Goal: Task Accomplishment & Management: Manage account settings

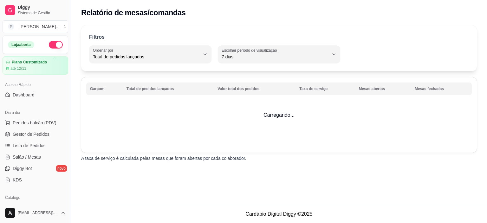
select select "TOTAL_OF_ORDERS"
select select "7"
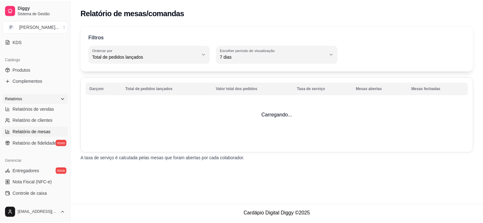
scroll to position [106, 0]
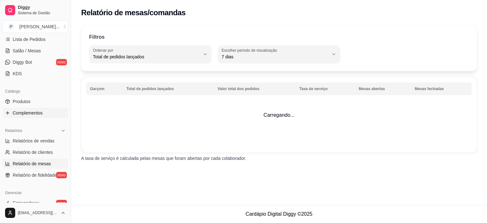
click at [37, 115] on span "Complementos" at bounding box center [28, 113] width 30 height 6
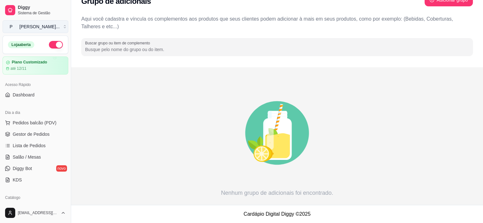
click at [63, 24] on button "P Paccio sushi ..." at bounding box center [36, 26] width 66 height 13
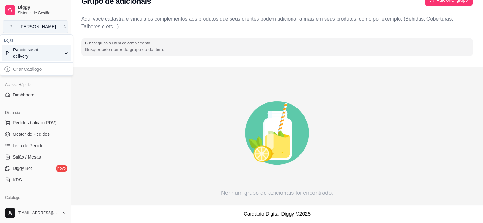
click at [63, 27] on button "P Paccio sushi ..." at bounding box center [36, 26] width 66 height 13
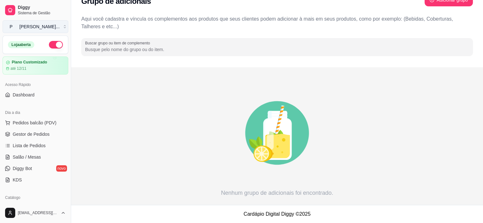
click at [61, 31] on button "P Paccio sushi ..." at bounding box center [36, 26] width 66 height 13
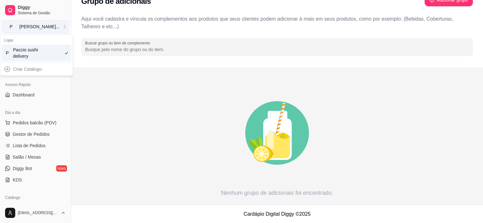
click at [61, 30] on button "P Paccio sushi ..." at bounding box center [36, 26] width 66 height 13
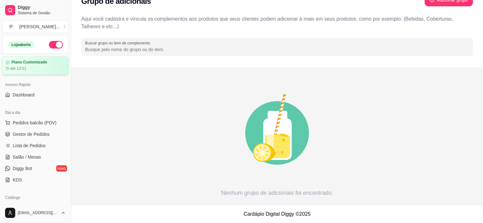
drag, startPoint x: 68, startPoint y: 71, endPoint x: 60, endPoint y: 61, distance: 12.7
click at [66, 102] on div "Diggy Sistema de Gestão P Paccio sushi ... Loja aberta Plano Customizado até 12…" at bounding box center [35, 111] width 71 height 223
click at [20, 12] on span "Sistema de Gestão" at bounding box center [42, 12] width 48 height 5
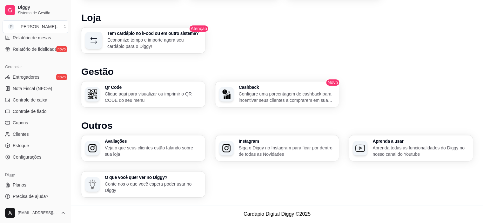
scroll to position [233, 0]
click at [37, 158] on span "Configurações" at bounding box center [27, 156] width 29 height 6
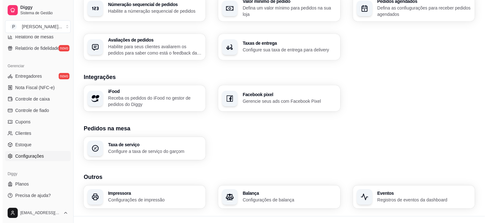
scroll to position [221, 0]
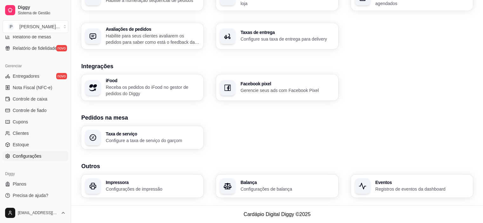
click at [179, 181] on h3 "Impressora" at bounding box center [153, 182] width 94 height 4
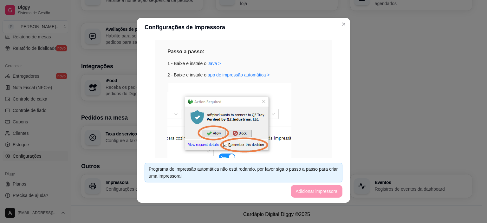
scroll to position [226, 0]
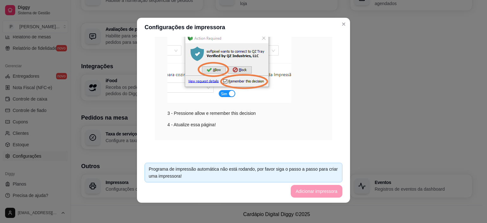
click at [223, 95] on img at bounding box center [230, 60] width 124 height 83
click at [226, 106] on div "3 - Pressione allow e remember this decision" at bounding box center [244, 67] width 152 height 97
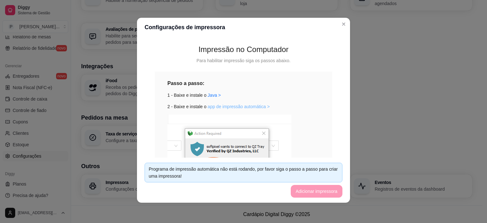
scroll to position [67, 0]
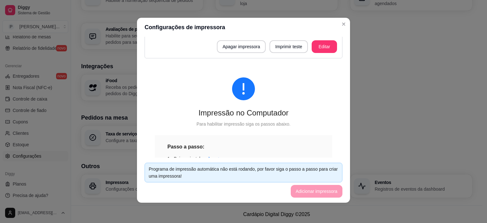
click at [304, 49] on div "Apagar impressora Imprimir teste Editar" at bounding box center [243, 46] width 187 height 13
click at [312, 48] on button "Editar" at bounding box center [324, 46] width 25 height 13
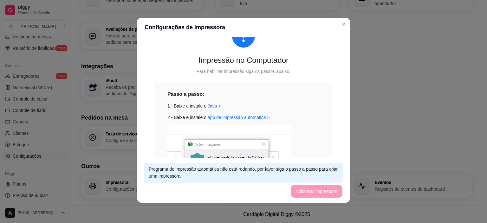
scroll to position [162, 0]
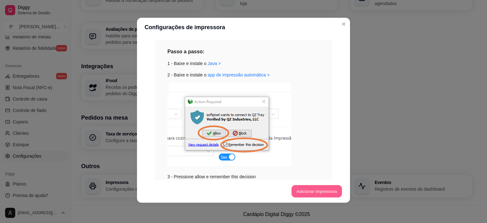
click at [308, 187] on button "Adicionar impressora" at bounding box center [317, 191] width 50 height 12
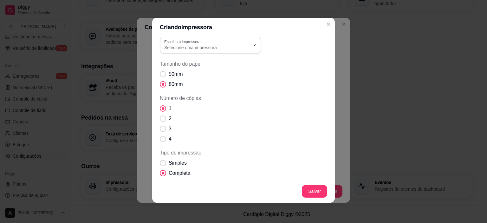
scroll to position [0, 0]
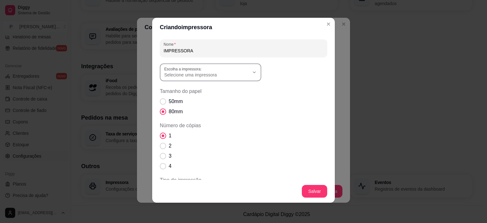
click at [230, 76] on span "Selecione uma impressora" at bounding box center [206, 75] width 85 height 6
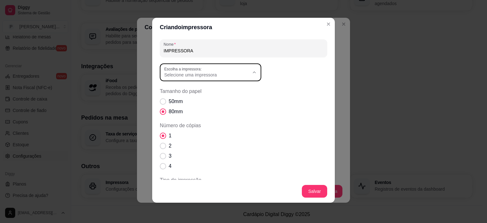
click at [205, 99] on span "MP-4200 TH" at bounding box center [205, 100] width 82 height 6
type input "MP-4200 TH"
select select "MP-4200 TH"
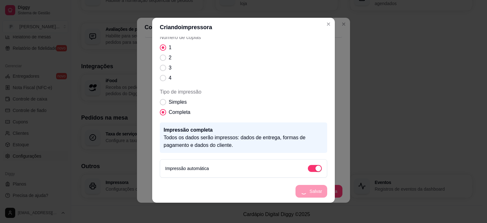
scroll to position [236, 0]
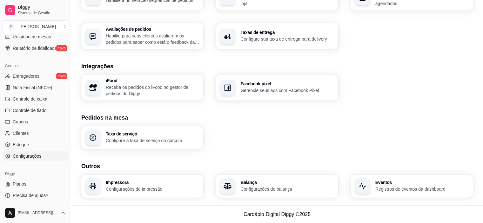
click at [147, 137] on p "Configure a taxa de serviço do garçom" at bounding box center [153, 140] width 94 height 6
click at [182, 191] on p "Configurações de impressão" at bounding box center [153, 189] width 94 height 6
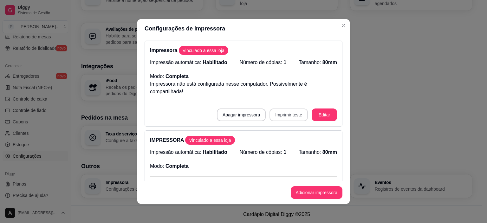
click at [275, 114] on button "Imprimir teste" at bounding box center [289, 114] width 38 height 13
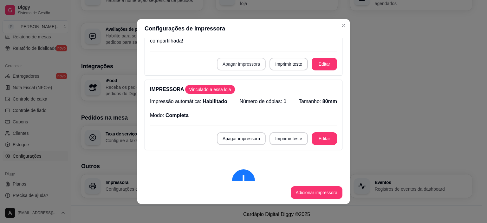
scroll to position [0, 0]
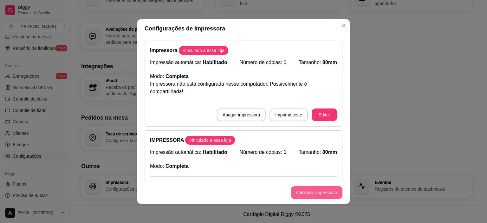
click at [315, 191] on button "Adicionar impressora" at bounding box center [317, 192] width 52 height 13
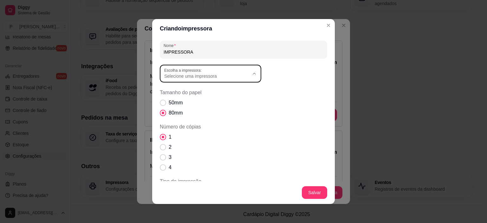
click at [235, 76] on span "Selecione uma impressora" at bounding box center [206, 76] width 85 height 6
click at [173, 107] on li "MP-4200 TH" at bounding box center [208, 102] width 93 height 10
type input "MP-4200 TH"
select select "MP-4200 TH"
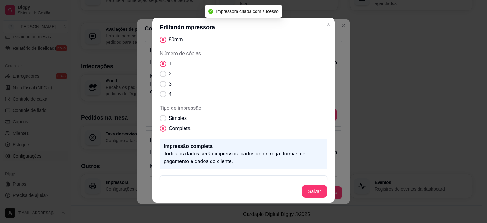
scroll to position [32, 0]
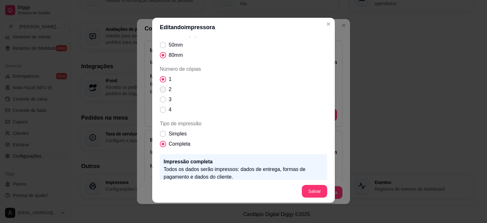
click at [162, 91] on span "Número de cópias" at bounding box center [163, 89] width 6 height 6
click at [162, 91] on input "2" at bounding box center [162, 93] width 4 height 4
radio input "true"
click at [165, 47] on label "50mm" at bounding box center [171, 45] width 28 height 13
click at [164, 47] on input "50mm" at bounding box center [162, 48] width 4 height 4
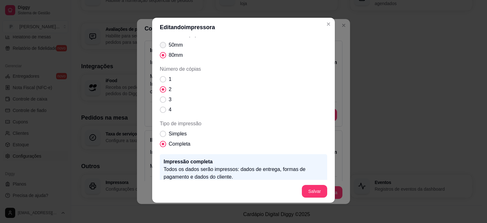
radio input "true"
click at [164, 136] on label "Simples" at bounding box center [173, 134] width 32 height 13
click at [164, 136] on input "Simples" at bounding box center [162, 137] width 4 height 4
radio input "true"
click at [164, 147] on label "Completa" at bounding box center [175, 144] width 36 height 13
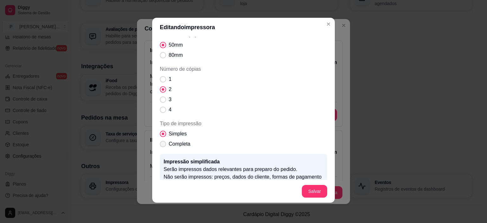
click at [164, 147] on input "Completa" at bounding box center [162, 147] width 4 height 4
radio input "true"
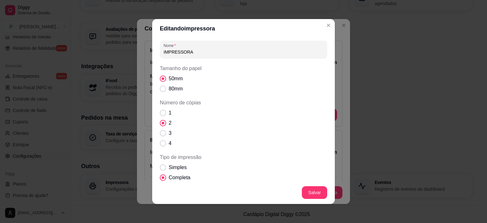
scroll to position [0, 0]
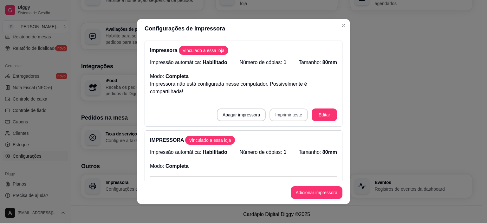
click at [273, 111] on button "Imprimir teste" at bounding box center [289, 114] width 38 height 13
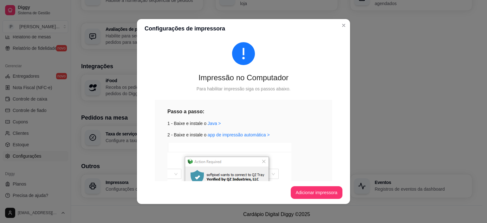
scroll to position [222, 0]
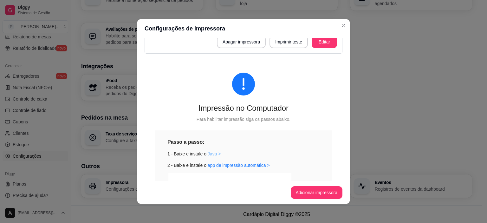
click at [211, 152] on link "Java >" at bounding box center [214, 153] width 13 height 5
click at [240, 163] on link "app de impressão automática >" at bounding box center [239, 165] width 62 height 5
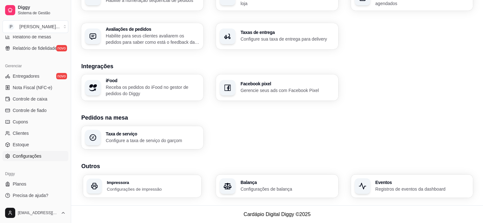
click at [115, 180] on h3 "Impressora" at bounding box center [152, 182] width 91 height 4
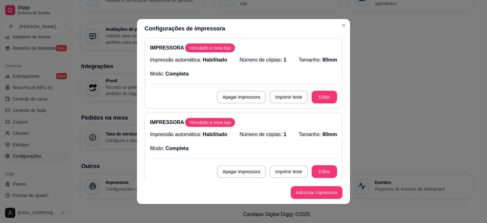
scroll to position [159, 0]
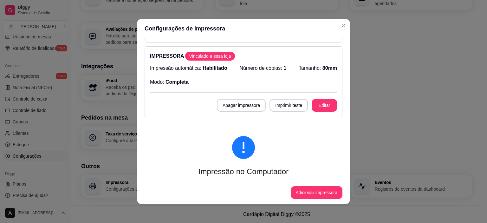
drag, startPoint x: 227, startPoint y: 168, endPoint x: 231, endPoint y: 167, distance: 3.9
click at [230, 168] on div "Impressão no Computador" at bounding box center [244, 172] width 178 height 10
click at [231, 167] on div "Impressão no Computador" at bounding box center [244, 172] width 178 height 10
click at [321, 194] on button "Adicionar impressora" at bounding box center [317, 192] width 52 height 13
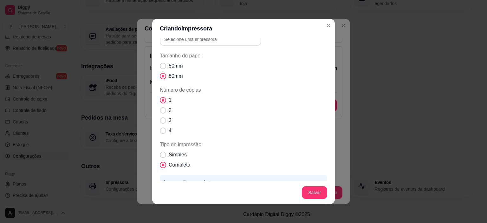
scroll to position [88, 0]
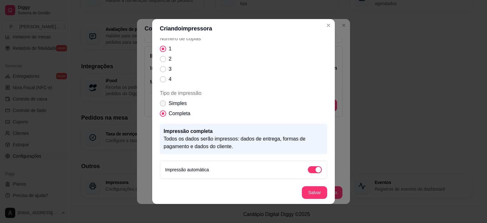
click at [162, 97] on label "Simples" at bounding box center [173, 103] width 32 height 13
click at [162, 105] on input "Simples" at bounding box center [162, 107] width 4 height 4
radio input "true"
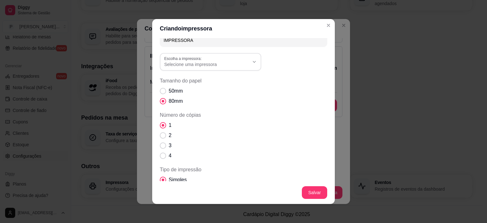
scroll to position [0, 0]
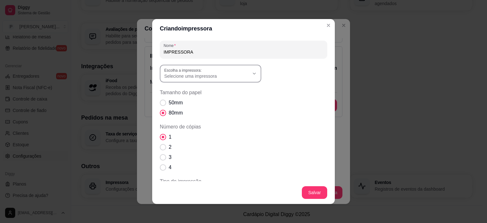
click at [218, 78] on span "Selecione uma impressora" at bounding box center [206, 76] width 85 height 6
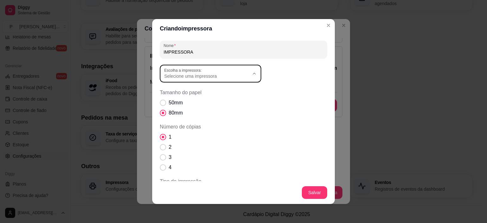
click at [180, 101] on li "MP-4200 TH" at bounding box center [208, 102] width 93 height 10
type input "MP-4200 TH"
select select "MP-4200 TH"
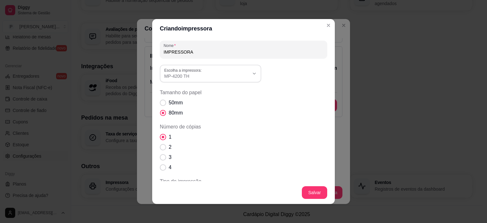
click at [157, 107] on label "80mm" at bounding box center [171, 113] width 28 height 13
click at [160, 114] on input "80mm" at bounding box center [162, 116] width 4 height 4
click at [160, 105] on div "50mm 80mm" at bounding box center [244, 108] width 168 height 18
click at [160, 101] on span "Tamanho do papel" at bounding box center [163, 103] width 6 height 6
click at [160, 104] on input "50mm" at bounding box center [162, 106] width 4 height 4
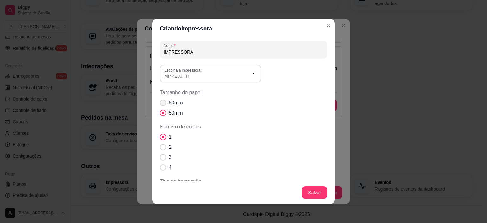
radio input "true"
click at [174, 59] on div "Nome IMPRESSORA MP-4200 TH Escolha a impressora: OneNote for Windows 10 MP-4200…" at bounding box center [244, 158] width 168 height 234
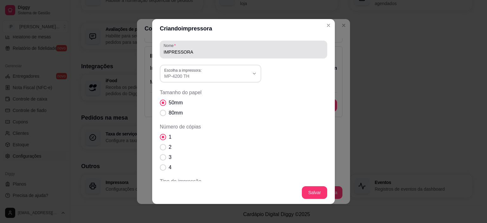
click at [189, 50] on input "IMPRESSORA" at bounding box center [244, 52] width 160 height 6
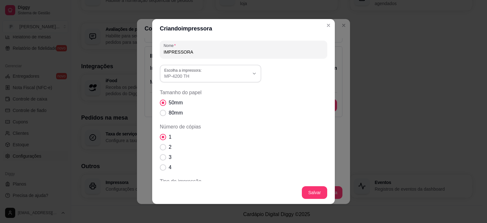
click at [141, 53] on div "Criando impressora Nome IMPRESSORA MP-4200 TH Escolha a impressora: OneNote for…" at bounding box center [243, 111] width 487 height 223
drag, startPoint x: 320, startPoint y: 102, endPoint x: 311, endPoint y: 102, distance: 9.2
click at [320, 102] on div "Nome IMPRESSORA MP-4200 TH Escolha a impressora: OneNote for Windows 10 MP-4200…" at bounding box center [243, 109] width 183 height 143
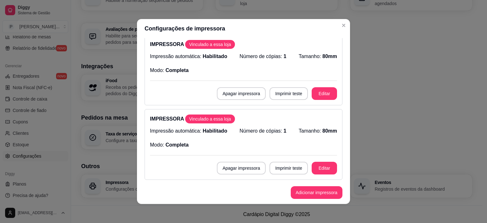
scroll to position [95, 0]
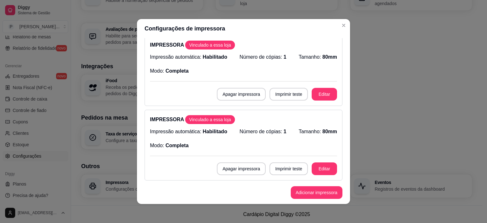
click at [206, 122] on span "Vinculado a essa loja" at bounding box center [210, 119] width 47 height 6
click at [312, 189] on button "Adicionar impressora" at bounding box center [317, 193] width 50 height 12
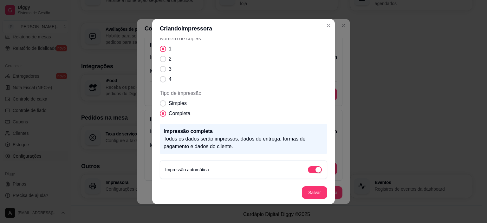
scroll to position [0, 0]
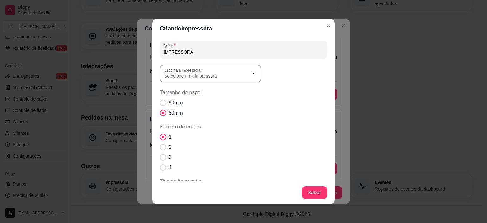
click at [252, 72] on icon "button" at bounding box center [254, 73] width 5 height 5
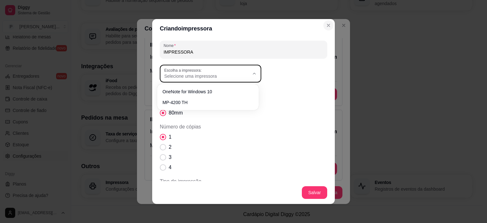
click at [326, 26] on icon "Close" at bounding box center [328, 25] width 5 height 5
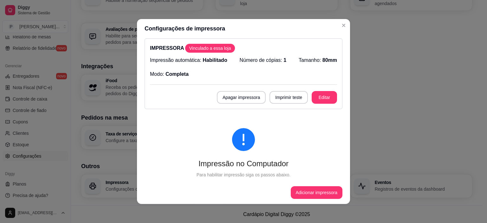
scroll to position [127, 0]
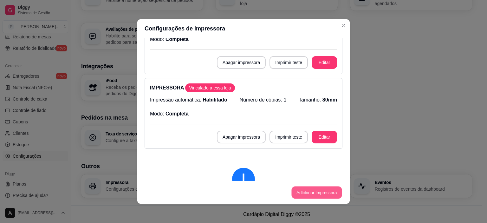
click at [317, 195] on button "Adicionar impressora" at bounding box center [317, 193] width 50 height 12
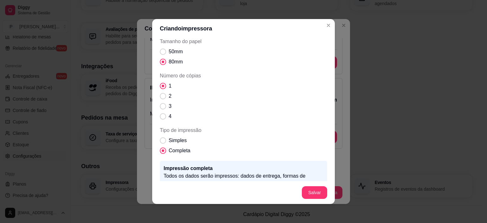
scroll to position [25, 0]
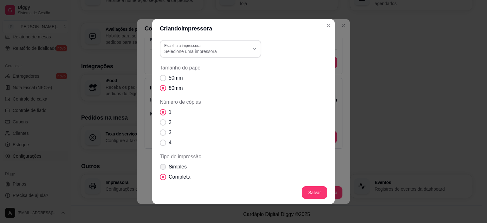
click at [161, 163] on label "Simples" at bounding box center [173, 167] width 32 height 13
click at [161, 168] on input "Simples" at bounding box center [162, 170] width 4 height 4
radio input "true"
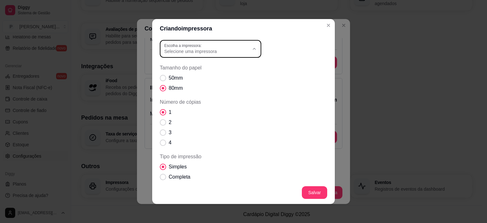
click at [208, 48] on span "Selecione uma impressora" at bounding box center [206, 51] width 85 height 6
click at [209, 76] on span "MP-4200 TH" at bounding box center [205, 77] width 82 height 6
type input "MP-4200 TH"
select select "MP-4200 TH"
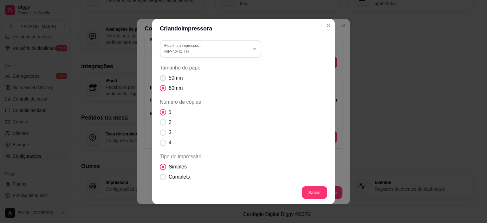
click at [162, 76] on span "Tamanho do papel" at bounding box center [163, 78] width 6 height 6
click at [162, 79] on input "50mm" at bounding box center [162, 81] width 4 height 4
radio input "true"
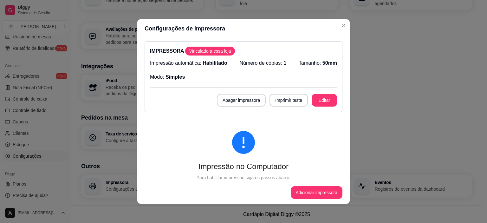
scroll to position [254, 0]
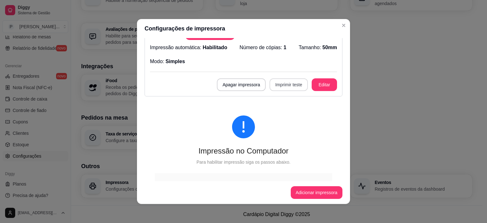
click at [282, 86] on button "Imprimir teste" at bounding box center [289, 84] width 38 height 13
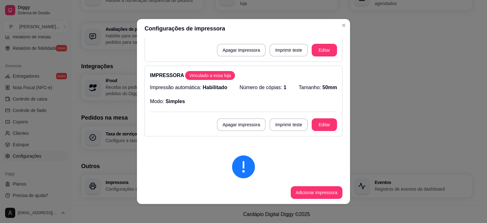
scroll to position [159, 0]
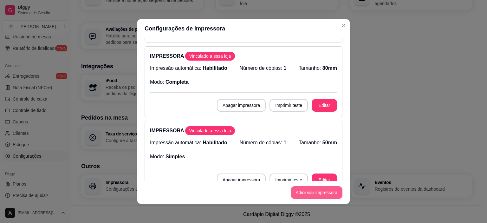
click at [324, 194] on button "Adicionar impressora" at bounding box center [317, 192] width 52 height 13
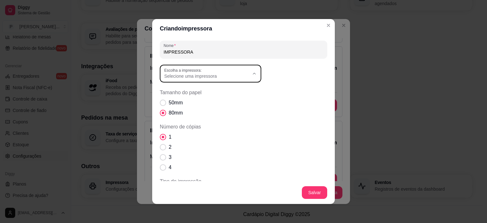
click at [229, 78] on span "Selecione uma impressora" at bounding box center [206, 76] width 85 height 6
click at [221, 101] on span "MP-4200 TH" at bounding box center [205, 102] width 82 height 6
type input "MP-4200 TH"
select select "MP-4200 TH"
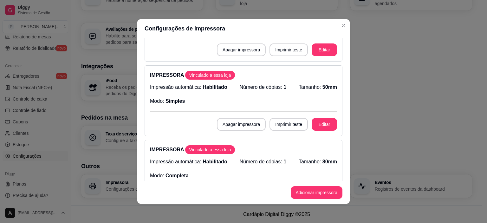
scroll to position [254, 0]
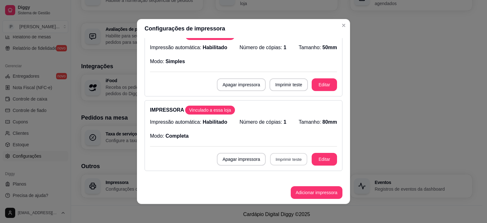
click at [279, 154] on button "Imprimir teste" at bounding box center [288, 159] width 37 height 12
click at [317, 194] on button "Adicionar impressora" at bounding box center [317, 192] width 52 height 13
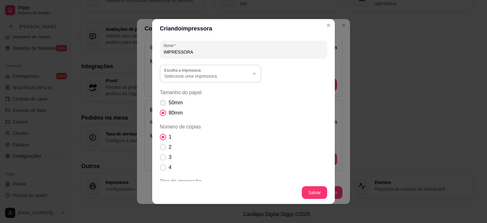
click at [162, 102] on span "Tamanho do papel" at bounding box center [163, 103] width 6 height 6
click at [162, 104] on input "50mm" at bounding box center [162, 106] width 4 height 4
radio input "true"
click at [236, 79] on span "Selecione uma impressora" at bounding box center [206, 76] width 85 height 6
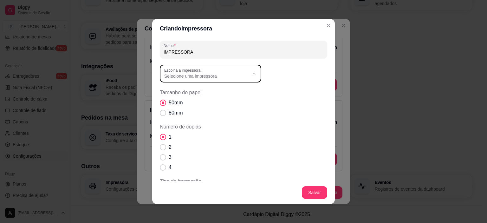
click at [210, 102] on span "MP-4200 TH" at bounding box center [205, 102] width 82 height 6
type input "MP-4200 TH"
select select "MP-4200 TH"
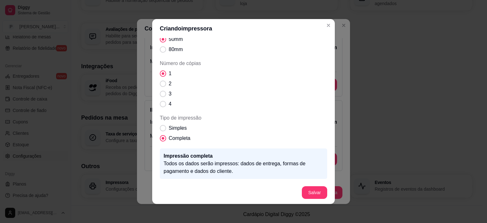
scroll to position [32, 0]
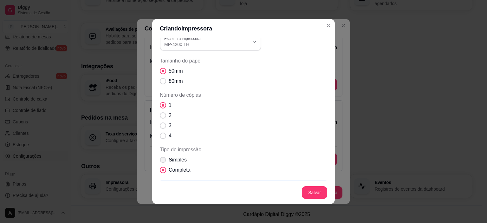
click at [161, 158] on span "Tipo de impressão" at bounding box center [163, 160] width 6 height 6
click at [161, 161] on input "Simples" at bounding box center [162, 163] width 4 height 4
radio input "true"
click at [162, 82] on span "Tamanho do papel" at bounding box center [163, 81] width 6 height 6
click at [162, 82] on input "80mm" at bounding box center [162, 84] width 4 height 4
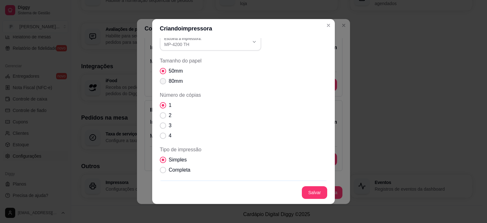
radio input "true"
click at [304, 187] on footer "Salvar" at bounding box center [243, 192] width 183 height 23
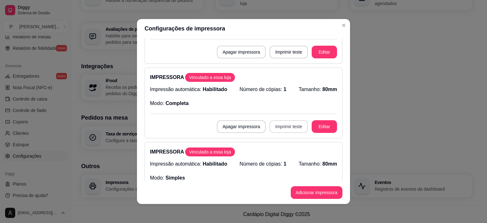
scroll to position [381, 0]
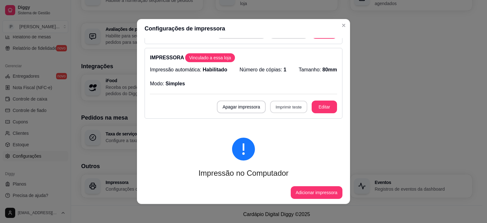
click at [283, 106] on button "Imprimir teste" at bounding box center [288, 107] width 37 height 12
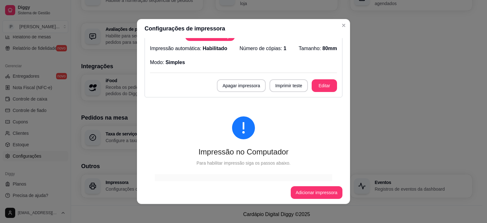
scroll to position [412, 0]
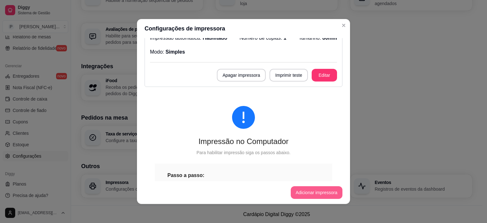
click at [308, 188] on button "Adicionar impressora" at bounding box center [317, 192] width 52 height 13
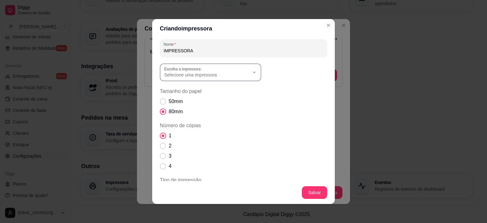
scroll to position [0, 0]
click at [161, 105] on span "Tamanho do papel" at bounding box center [163, 103] width 6 height 6
click at [161, 105] on input "50mm" at bounding box center [162, 106] width 4 height 4
radio input "true"
click at [218, 67] on button "Escolha a impressora: Selecione uma impressora" at bounding box center [211, 74] width 102 height 18
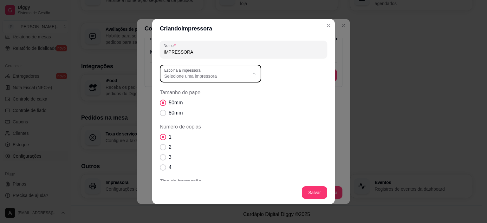
click at [204, 107] on li "MP-4200 TH" at bounding box center [208, 102] width 93 height 10
type input "MP-4200 TH"
select select "MP-4200 TH"
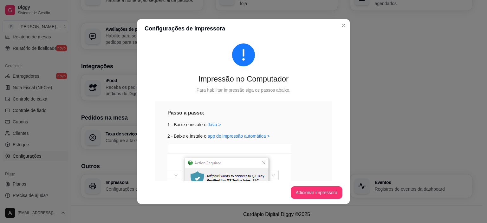
scroll to position [508, 0]
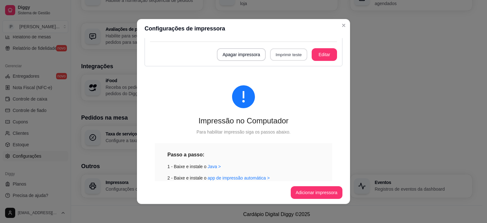
click at [283, 52] on button "Imprimir teste" at bounding box center [288, 55] width 37 height 12
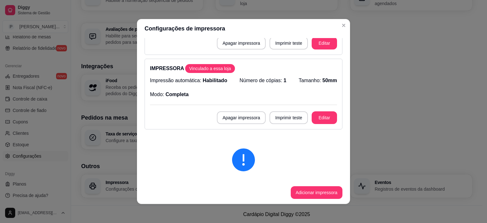
scroll to position [444, 0]
click at [278, 118] on button "Imprimir teste" at bounding box center [289, 118] width 38 height 13
click at [280, 113] on button "Imprimir teste" at bounding box center [289, 118] width 38 height 13
click at [316, 197] on button "Adicionar impressora" at bounding box center [317, 192] width 52 height 13
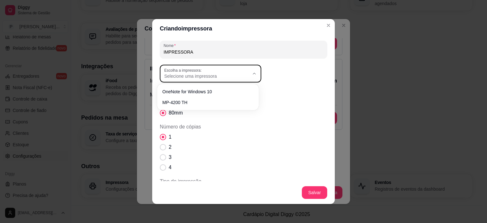
click at [236, 75] on span "Selecione uma impressora" at bounding box center [206, 76] width 85 height 6
click at [217, 104] on span "MP-4200 TH" at bounding box center [205, 102] width 82 height 6
type input "MP-4200 TH"
select select "MP-4200 TH"
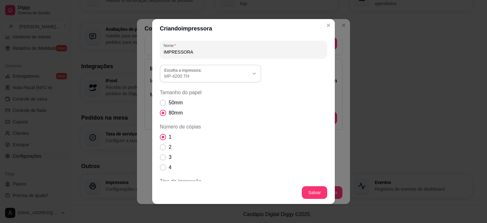
scroll to position [6, 0]
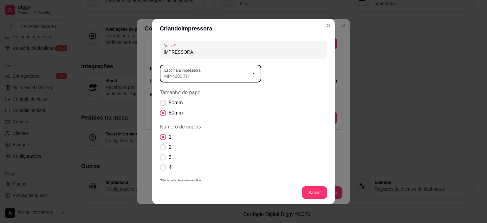
click at [160, 103] on span "Tamanho do papel" at bounding box center [163, 103] width 6 height 6
click at [160, 104] on input "50mm" at bounding box center [162, 106] width 4 height 4
radio input "true"
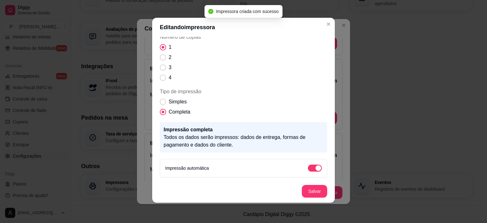
scroll to position [64, 0]
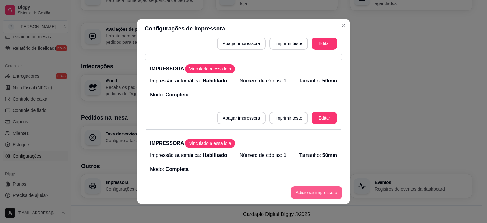
click at [318, 195] on button "Adicionar impressora" at bounding box center [317, 192] width 52 height 13
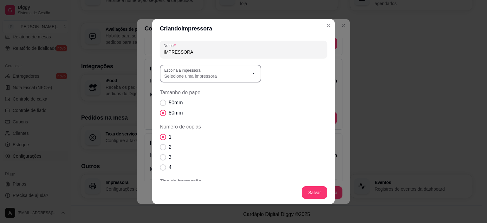
click at [256, 68] on button "Escolha a impressora: Selecione uma impressora" at bounding box center [211, 74] width 102 height 18
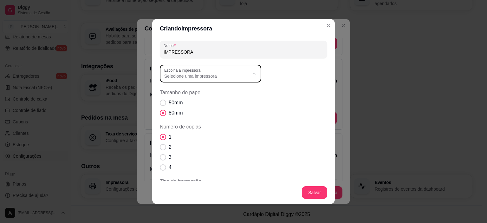
click at [220, 102] on span "MP-4200 TH" at bounding box center [205, 102] width 82 height 6
type input "MP-4200 TH"
select select "MP-4200 TH"
click at [161, 101] on span "Tamanho do papel" at bounding box center [163, 103] width 6 height 6
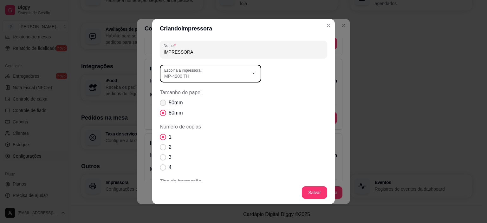
click at [161, 104] on input "50mm" at bounding box center [162, 106] width 4 height 4
radio input "true"
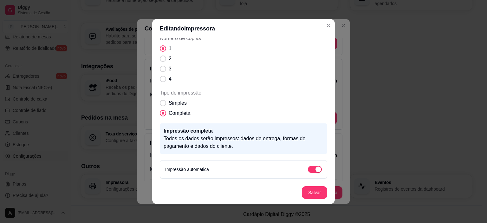
scroll to position [64, 0]
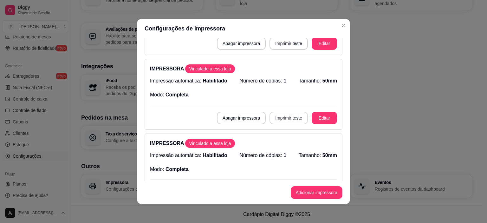
click at [282, 122] on button "Imprimir teste" at bounding box center [289, 118] width 38 height 13
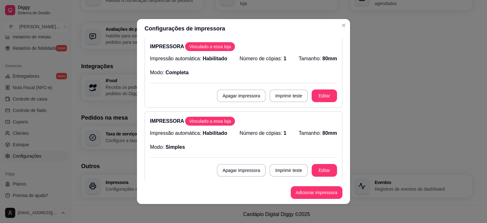
scroll to position [254, 0]
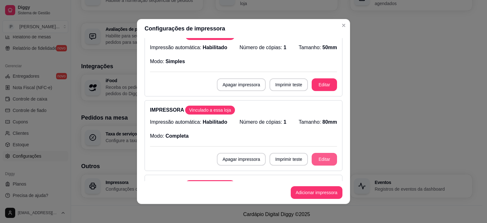
click at [315, 160] on button "Editar" at bounding box center [324, 159] width 25 height 13
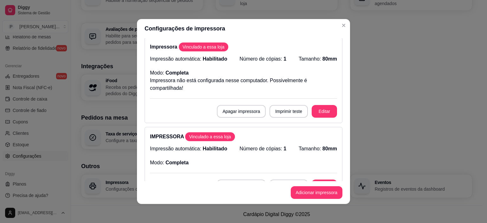
scroll to position [0, 0]
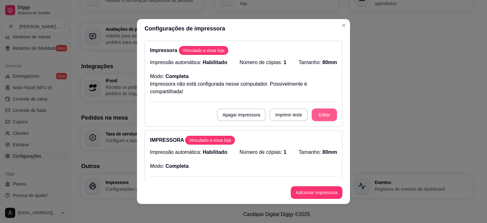
click at [314, 111] on button "Editar" at bounding box center [324, 114] width 25 height 13
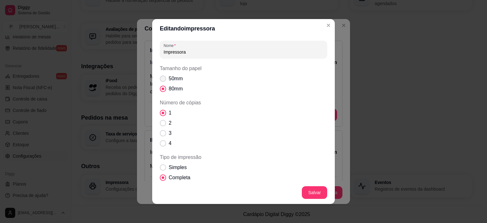
click at [169, 79] on span "50mm" at bounding box center [176, 79] width 14 height 8
click at [164, 80] on input "50mm" at bounding box center [162, 82] width 4 height 4
radio input "true"
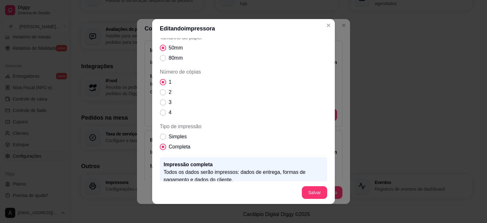
scroll to position [63, 0]
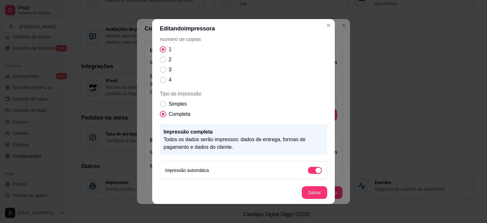
click at [207, 166] on div "Impressão automática" at bounding box center [244, 170] width 168 height 18
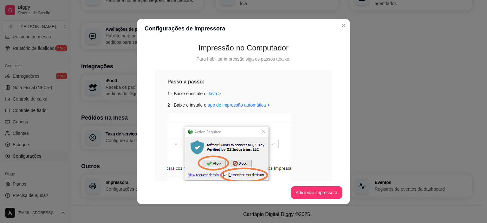
scroll to position [634, 0]
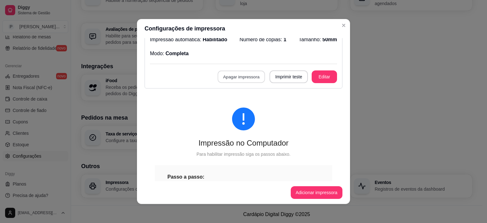
click at [241, 77] on button "Apagar impressora" at bounding box center [242, 77] width 48 height 12
click at [237, 123] on button "Confirmar" at bounding box center [241, 122] width 23 height 10
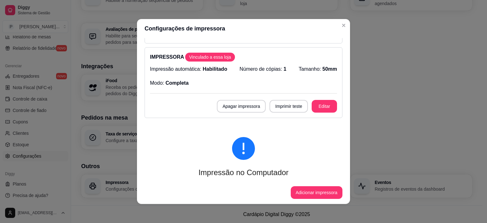
scroll to position [465, 0]
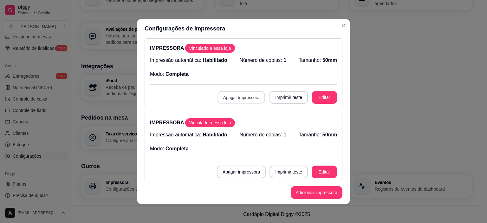
click at [242, 94] on button "Apagar impressora" at bounding box center [242, 97] width 48 height 12
click at [241, 144] on button "Confirmar" at bounding box center [241, 143] width 23 height 10
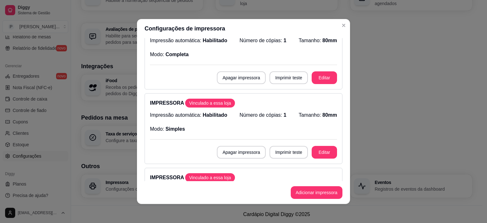
scroll to position [327, 0]
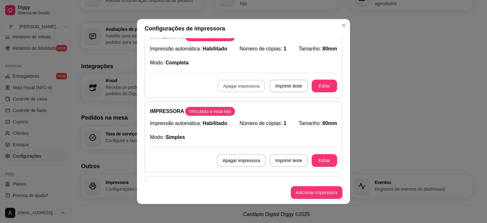
click at [241, 86] on button "Apagar impressora" at bounding box center [242, 86] width 48 height 12
click at [238, 132] on button "Confirmar" at bounding box center [241, 132] width 23 height 10
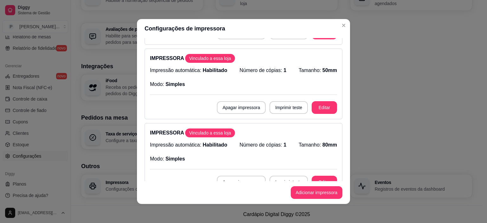
scroll to position [189, 0]
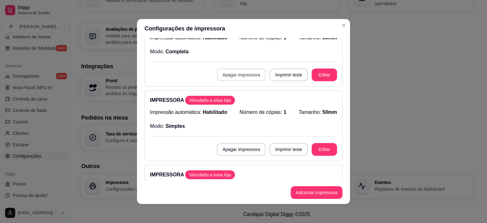
click at [228, 75] on button "Apagar impressora" at bounding box center [241, 75] width 49 height 13
click at [239, 123] on button "Confirmar" at bounding box center [241, 121] width 23 height 10
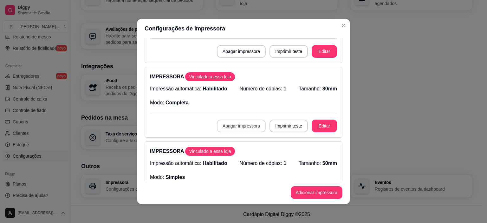
scroll to position [95, 0]
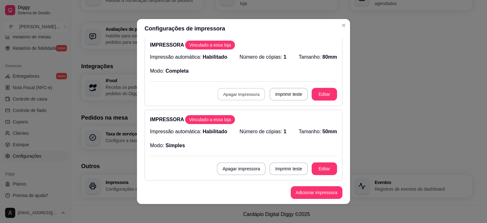
click at [247, 98] on button "Apagar impressora" at bounding box center [242, 94] width 48 height 12
click at [249, 145] on button "Confirmar" at bounding box center [241, 140] width 23 height 10
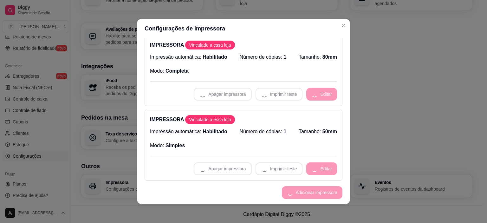
scroll to position [20, 0]
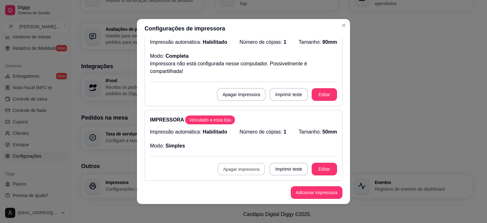
click at [240, 170] on button "Apagar impressora" at bounding box center [242, 169] width 48 height 12
click at [250, 151] on button "Confirmar" at bounding box center [239, 151] width 23 height 10
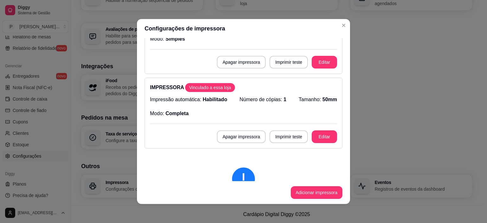
scroll to position [147, 0]
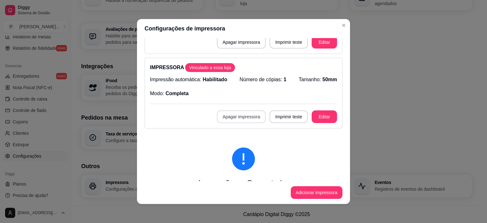
click at [243, 120] on button "Apagar impressora" at bounding box center [241, 116] width 49 height 13
click at [239, 163] on button "Confirmar" at bounding box center [241, 163] width 23 height 10
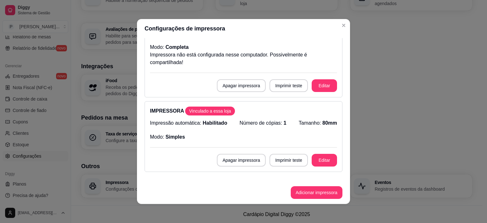
scroll to position [63, 0]
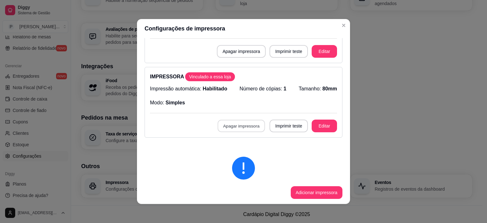
click at [241, 128] on button "Apagar impressora" at bounding box center [242, 126] width 48 height 12
click at [242, 173] on button "Confirmar" at bounding box center [241, 172] width 23 height 10
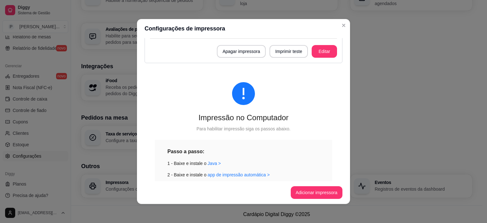
scroll to position [0, 0]
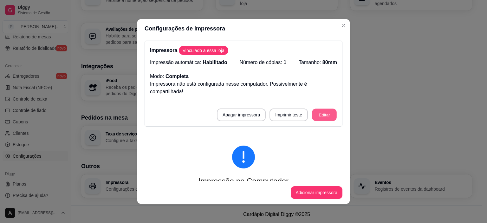
click at [312, 117] on button "Editar" at bounding box center [324, 115] width 25 height 12
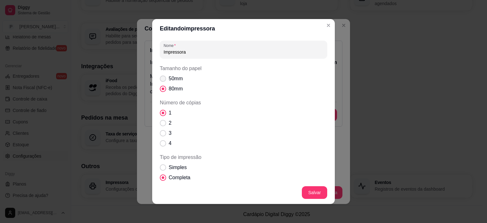
click at [161, 78] on span "Tamanho do papel" at bounding box center [163, 79] width 6 height 6
click at [161, 80] on input "50mm" at bounding box center [162, 82] width 4 height 4
radio input "true"
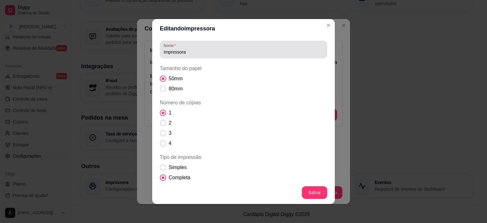
click at [205, 44] on div "Impressora" at bounding box center [244, 49] width 160 height 13
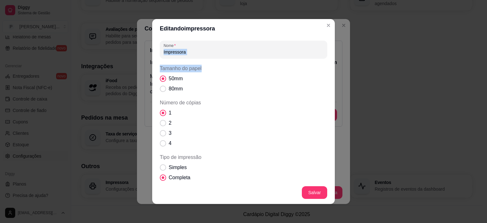
drag, startPoint x: 234, startPoint y: 61, endPoint x: 181, endPoint y: 57, distance: 53.4
click at [181, 57] on div "Nome Impressora Tamanho do papel 50mm 80mm Número de cópias 1 2 3 4 Tipo de imp…" at bounding box center [244, 142] width 168 height 202
drag, startPoint x: 240, startPoint y: 36, endPoint x: 215, endPoint y: 68, distance: 41.2
click at [234, 41] on section "Editando impressora Nome Impressora Tamanho do papel 50mm 80mm Número de cópias…" at bounding box center [243, 111] width 183 height 185
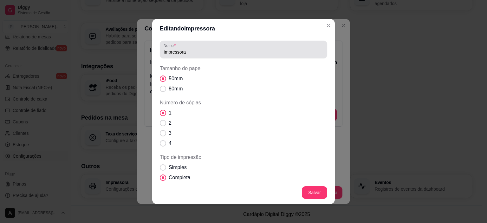
drag, startPoint x: 195, startPoint y: 49, endPoint x: 179, endPoint y: 54, distance: 17.0
click at [180, 54] on div "Impressora" at bounding box center [244, 49] width 160 height 13
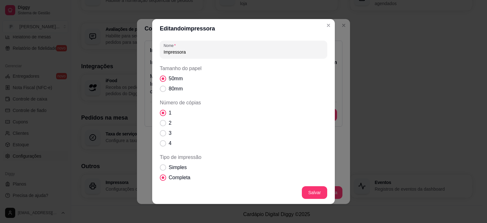
click at [179, 54] on input "Impressora" at bounding box center [244, 52] width 160 height 6
drag, startPoint x: 184, startPoint y: 52, endPoint x: 153, endPoint y: 58, distance: 31.0
click at [156, 55] on div "Nome Impressora Tamanho do papel 50mm 80mm Número de cópias 1 2 3 4 Tipo de imp…" at bounding box center [243, 109] width 183 height 143
type input "bematch"
click at [163, 168] on span "Tipo de impressão" at bounding box center [163, 167] width 6 height 6
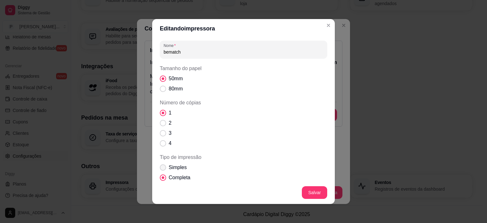
click at [163, 169] on input "Simples" at bounding box center [162, 171] width 4 height 4
radio input "true"
click at [165, 123] on label "2" at bounding box center [165, 123] width 17 height 13
click at [164, 124] on input "2" at bounding box center [162, 126] width 4 height 4
radio input "true"
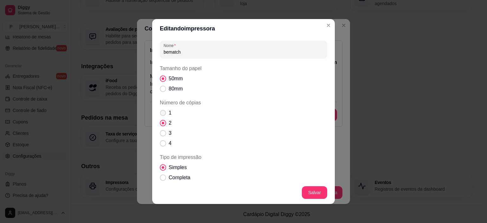
click at [164, 111] on label "1" at bounding box center [165, 113] width 17 height 13
click at [164, 114] on input "1" at bounding box center [162, 116] width 4 height 4
radio input "true"
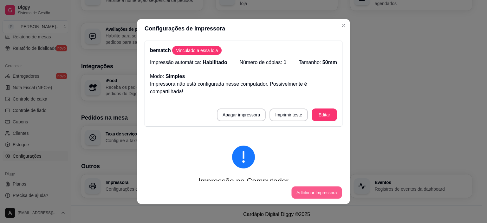
click at [318, 195] on button "Adicionar impressora" at bounding box center [317, 193] width 50 height 12
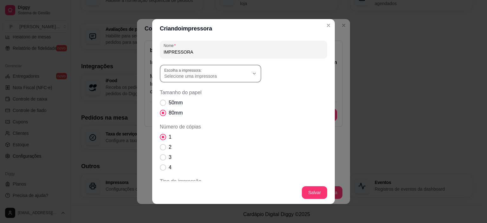
click at [241, 71] on div "Selecione uma impressora" at bounding box center [206, 73] width 85 height 11
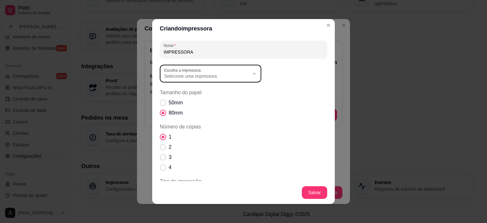
click at [219, 104] on span "MP-4200 TH" at bounding box center [205, 102] width 82 height 6
type input "MP-4200 TH"
select select "MP-4200 TH"
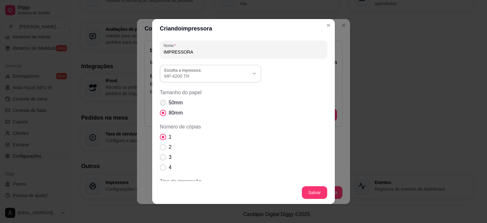
click at [160, 100] on span "Tamanho do papel" at bounding box center [163, 103] width 6 height 6
click at [160, 104] on input "50mm" at bounding box center [162, 106] width 4 height 4
radio input "true"
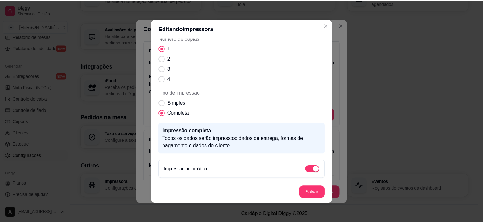
scroll to position [0, 0]
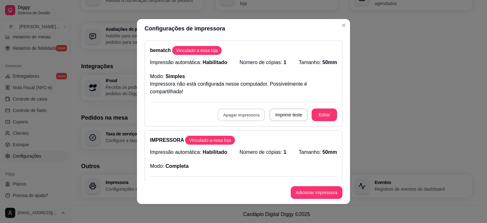
click at [243, 112] on button "Apagar impressora" at bounding box center [242, 115] width 48 height 12
click at [242, 160] on button "Confirmar" at bounding box center [241, 161] width 23 height 10
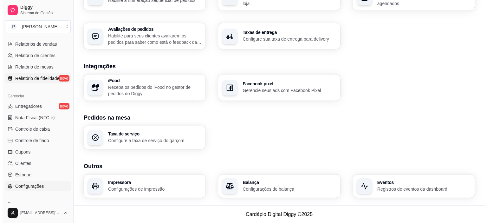
scroll to position [170, 0]
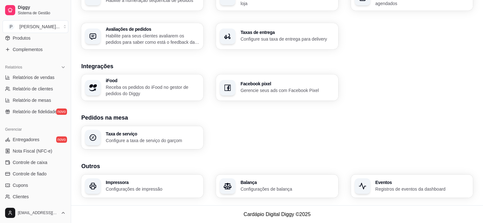
click at [120, 90] on p "Receba os pedidos do iFood no gestor de pedidos do Diggy" at bounding box center [153, 90] width 94 height 13
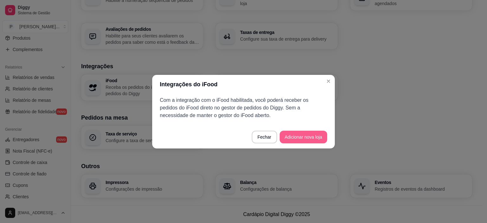
click at [301, 138] on button "Adicionar nova loja" at bounding box center [304, 137] width 48 height 13
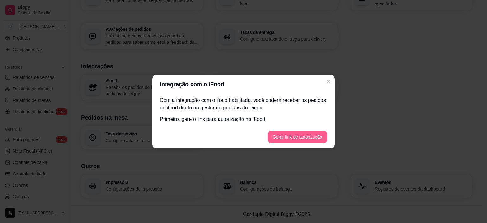
click at [311, 136] on button "Gerar link de autorização" at bounding box center [298, 137] width 60 height 13
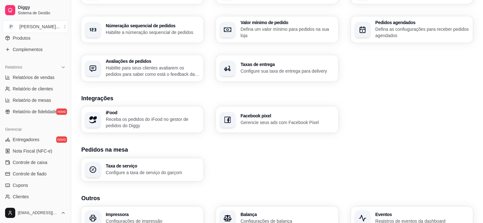
scroll to position [158, 0]
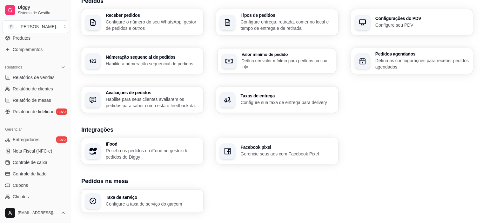
click at [287, 60] on p "Defina um valor mínimo para pedidos na sua loja" at bounding box center [286, 63] width 91 height 12
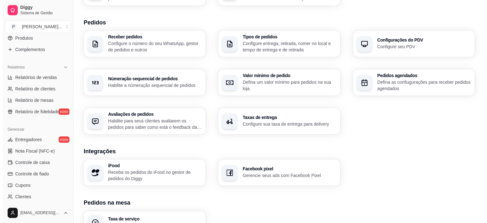
scroll to position [126, 0]
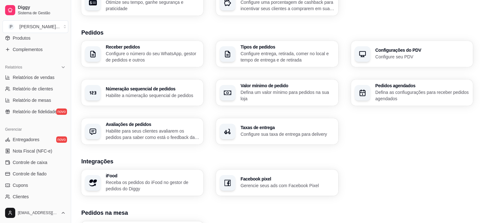
click at [309, 57] on p "Configure entrega, retirada, comer no local e tempo de entrega e de retirada" at bounding box center [287, 56] width 94 height 13
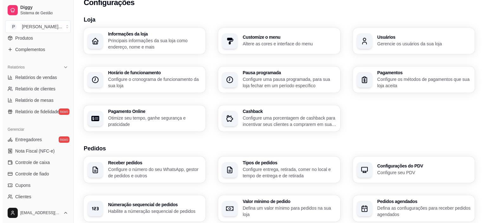
scroll to position [0, 0]
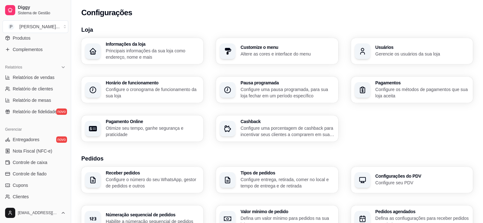
click at [380, 86] on p "Configure os métodos de pagamentos que sua loja aceita" at bounding box center [422, 92] width 94 height 13
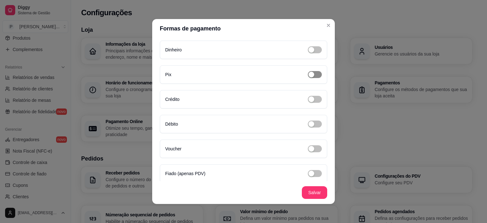
click at [309, 76] on div "button" at bounding box center [312, 75] width 6 height 6
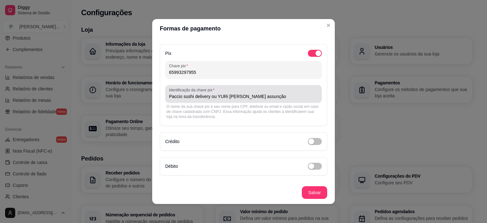
scroll to position [32, 0]
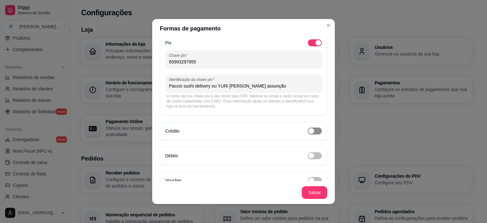
click at [308, 132] on span "button" at bounding box center [315, 131] width 14 height 7
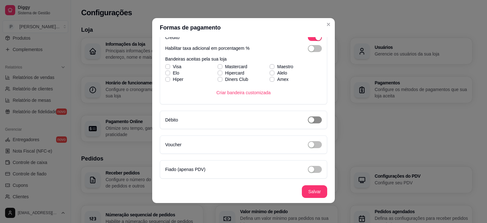
scroll to position [1, 0]
click at [308, 122] on div "Débito" at bounding box center [243, 120] width 157 height 8
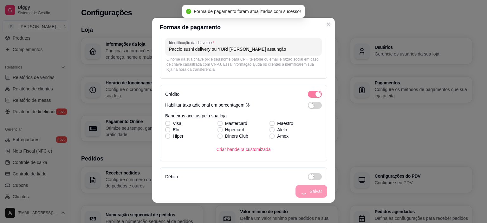
scroll to position [29, 0]
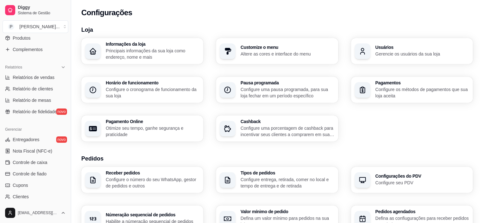
click at [355, 92] on div "button" at bounding box center [362, 90] width 16 height 16
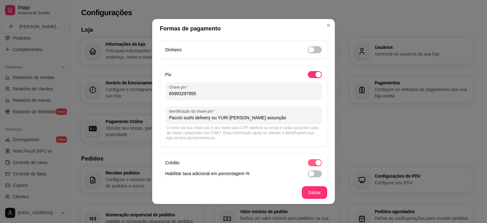
click at [316, 162] on div "button" at bounding box center [319, 163] width 6 height 6
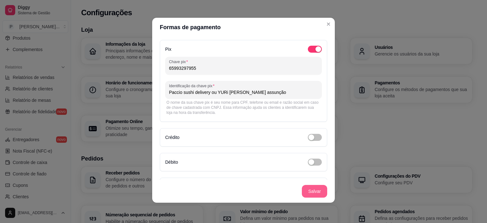
scroll to position [67, 0]
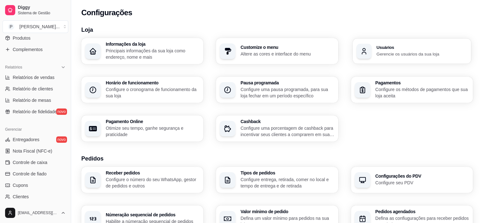
click at [380, 60] on div "Usuários Gerencie os usuários da sua loja" at bounding box center [411, 50] width 118 height 25
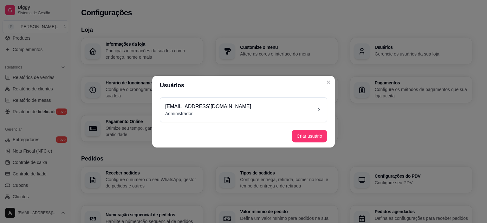
click at [323, 106] on div "[EMAIL_ADDRESS][DOMAIN_NAME] Administrador" at bounding box center [243, 110] width 167 height 24
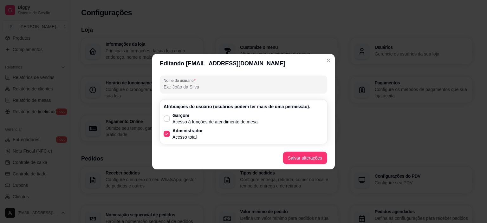
click at [331, 64] on header "Editando [EMAIL_ADDRESS][DOMAIN_NAME]" at bounding box center [243, 63] width 183 height 19
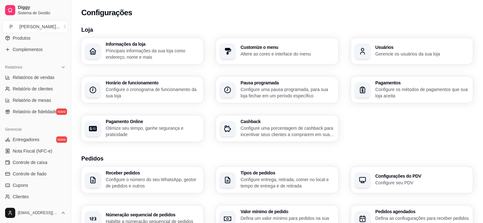
click at [154, 57] on p "Principais informações da sua loja como endereço, nome e mais" at bounding box center [153, 54] width 94 height 13
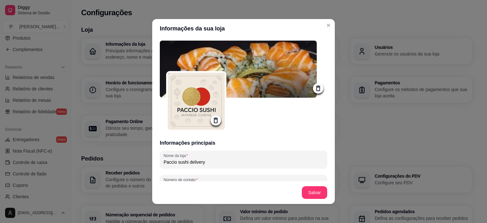
type input "Rua Bandeirantes"
type input "Renascer"
type input "Cuiabá"
type input "MT"
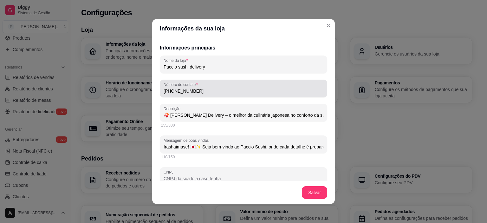
scroll to position [0, 0]
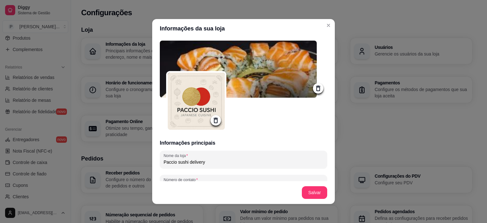
click at [315, 86] on icon at bounding box center [318, 88] width 7 height 7
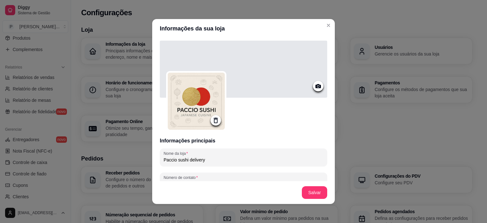
click at [315, 86] on icon at bounding box center [318, 85] width 7 height 7
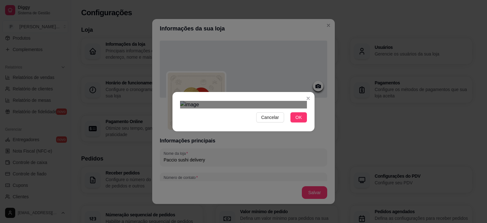
click at [296, 101] on img at bounding box center [243, 105] width 127 height 8
click at [140, 210] on div "Cancelar OK" at bounding box center [243, 111] width 487 height 223
click at [205, 202] on div "Use the arrow keys to move the crop selection area" at bounding box center [242, 222] width 119 height 40
click at [197, 101] on img at bounding box center [243, 105] width 127 height 8
drag, startPoint x: 279, startPoint y: 209, endPoint x: 274, endPoint y: 198, distance: 12.5
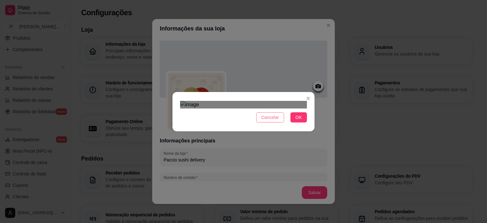
click at [279, 131] on section "Cancelar OK" at bounding box center [244, 111] width 142 height 39
click at [274, 121] on span "Cancelar" at bounding box center [270, 117] width 18 height 7
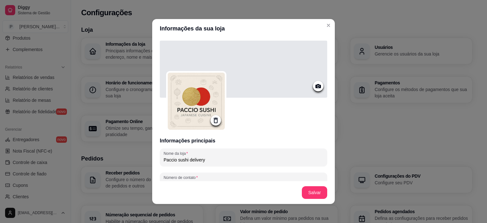
click at [314, 92] on div at bounding box center [244, 69] width 168 height 57
click at [316, 88] on div at bounding box center [318, 86] width 10 height 10
click at [315, 87] on icon at bounding box center [318, 85] width 7 height 7
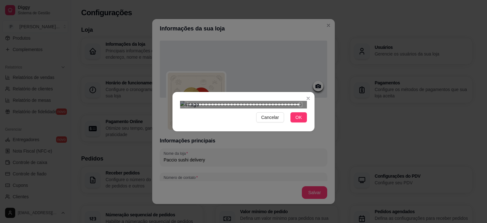
click at [273, 121] on span "Cancelar" at bounding box center [270, 117] width 18 height 7
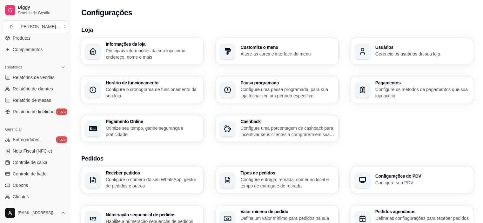
click at [158, 49] on p "Principais informações da sua loja como endereço, nome e mais" at bounding box center [153, 54] width 94 height 13
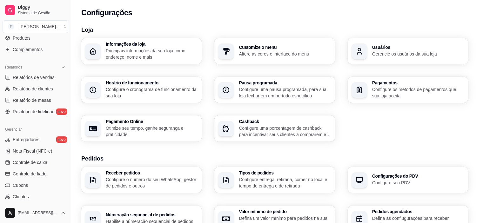
type input "Rua Bandeirantes"
type input "Renascer"
type input "Cuiabá"
type input "MT"
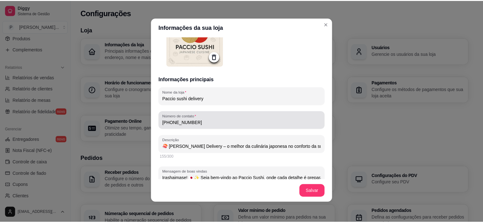
scroll to position [76, 0]
